Goal: Information Seeking & Learning: Find specific fact

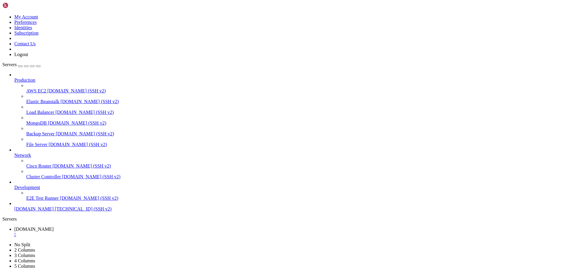
scroll to position [1081, 0]
